Goal: Complete application form

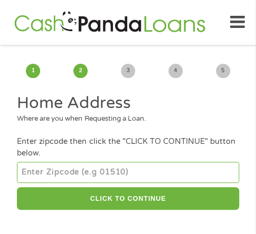
scroll to position [53, 0]
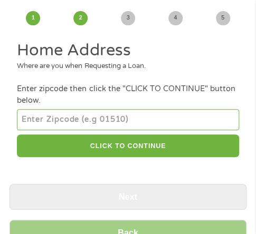
click at [141, 116] on input "number" at bounding box center [128, 119] width 222 height 21
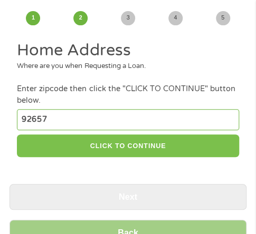
type input "92657"
click at [164, 155] on button "CLICK TO CONTINUE" at bounding box center [128, 146] width 222 height 23
type input "92657"
type input "[GEOGRAPHIC_DATA]"
select select "[US_STATE]"
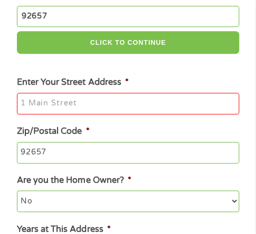
scroll to position [158, 0]
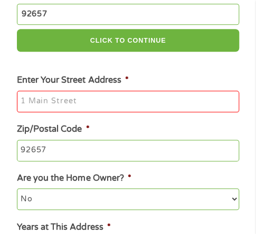
click at [102, 108] on input "Enter Your Street Address *" at bounding box center [128, 102] width 222 height 22
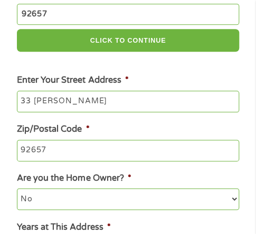
type input "33 [PERSON_NAME]"
click at [5, 115] on div "1 Start 2 Your Home 3 About You 4 Employment 5 Banking 6 This field is hidden w…" at bounding box center [128, 154] width 256 height 520
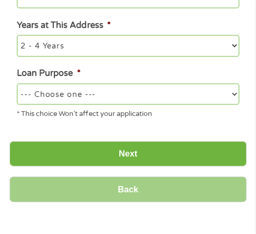
scroll to position [422, 0]
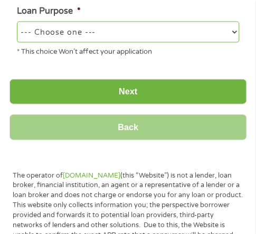
click at [106, 33] on select "--- Choose one --- Pay Bills Debt Consolidation Home Improvement Major Purchase…" at bounding box center [128, 32] width 222 height 21
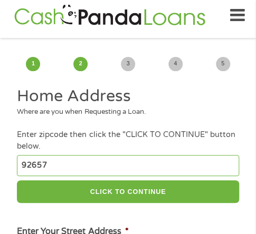
scroll to position [0, 0]
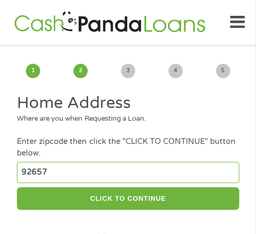
click at [128, 73] on span "3" at bounding box center [128, 71] width 14 height 14
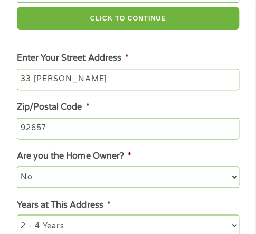
scroll to position [317, 0]
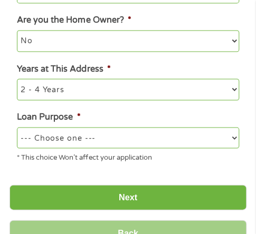
click at [118, 128] on select "--- Choose one --- Pay Bills Debt Consolidation Home Improvement Major Purchase…" at bounding box center [128, 137] width 222 height 21
select select "shorttermcash"
click at [17, 128] on select "--- Choose one --- Pay Bills Debt Consolidation Home Improvement Major Purchase…" at bounding box center [128, 137] width 222 height 21
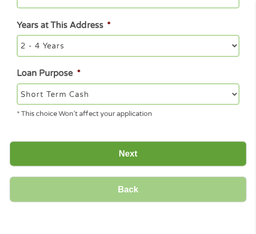
scroll to position [422, 0]
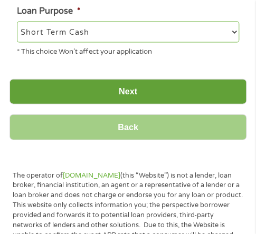
click at [115, 99] on input "Next" at bounding box center [127, 92] width 237 height 26
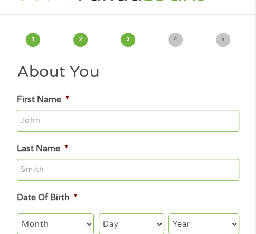
scroll to position [0, 0]
